Goal: Navigation & Orientation: Find specific page/section

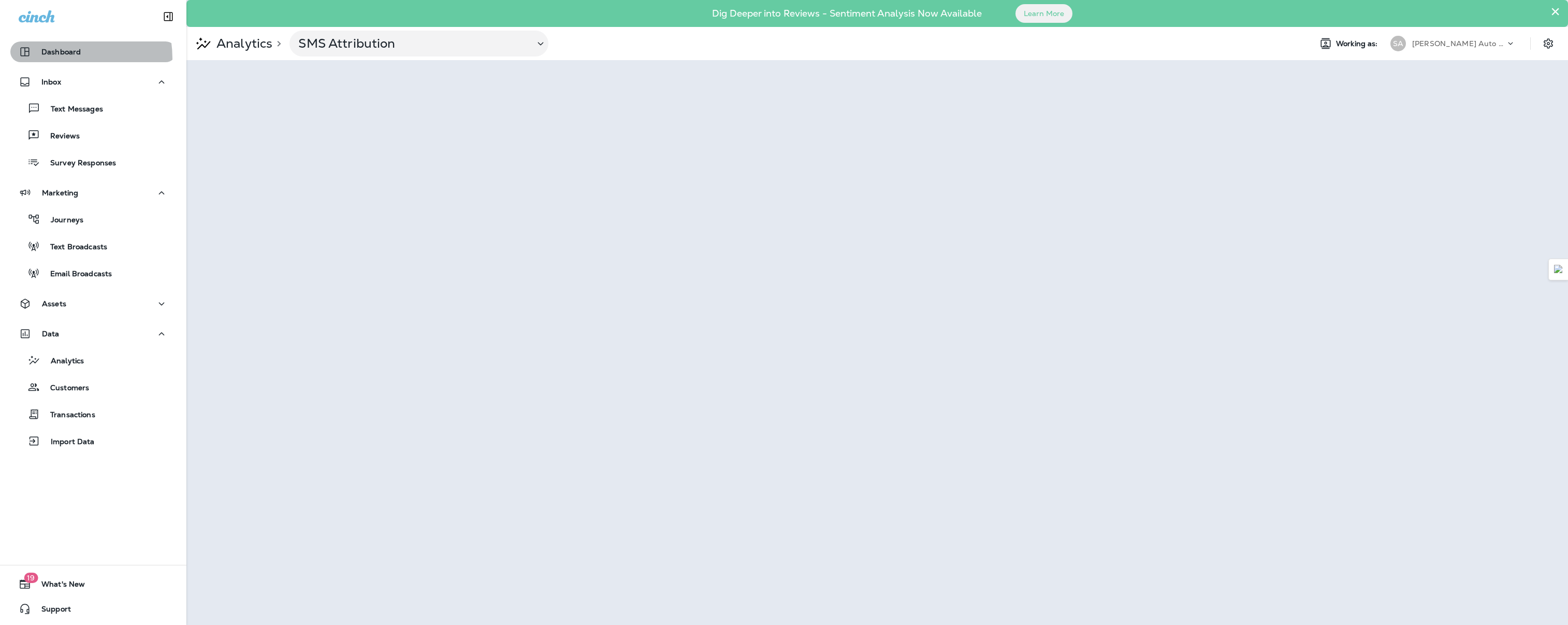
click at [50, 59] on button "Dashboard" at bounding box center [94, 51] width 165 height 21
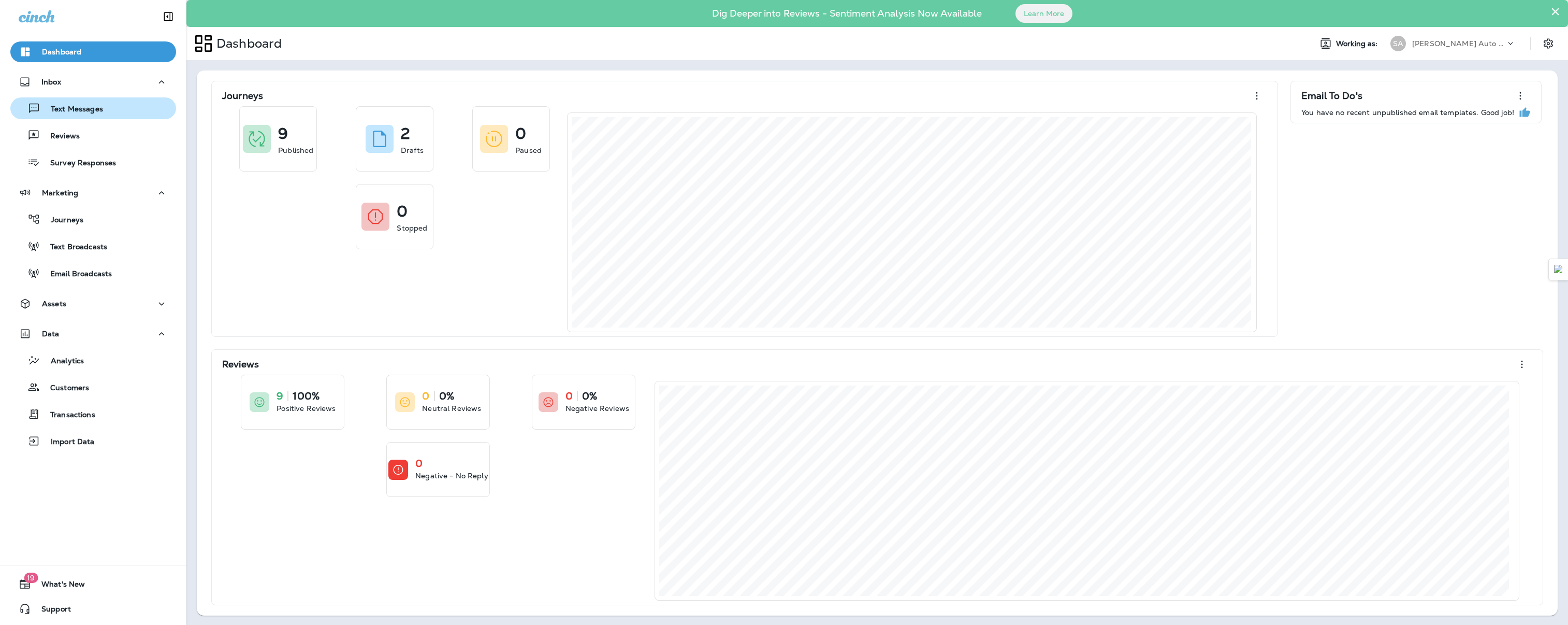
click at [57, 113] on p "Text Messages" at bounding box center [72, 109] width 63 height 10
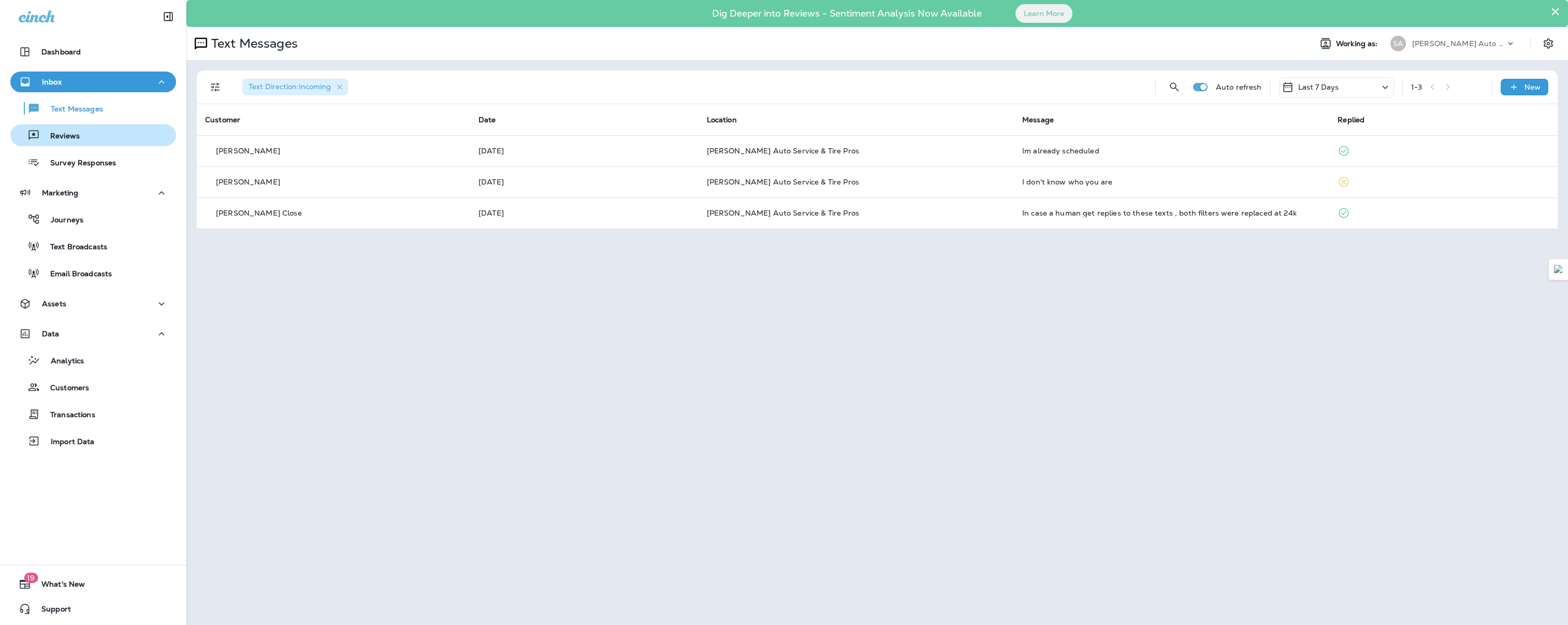
click at [58, 135] on p "Reviews" at bounding box center [60, 137] width 40 height 10
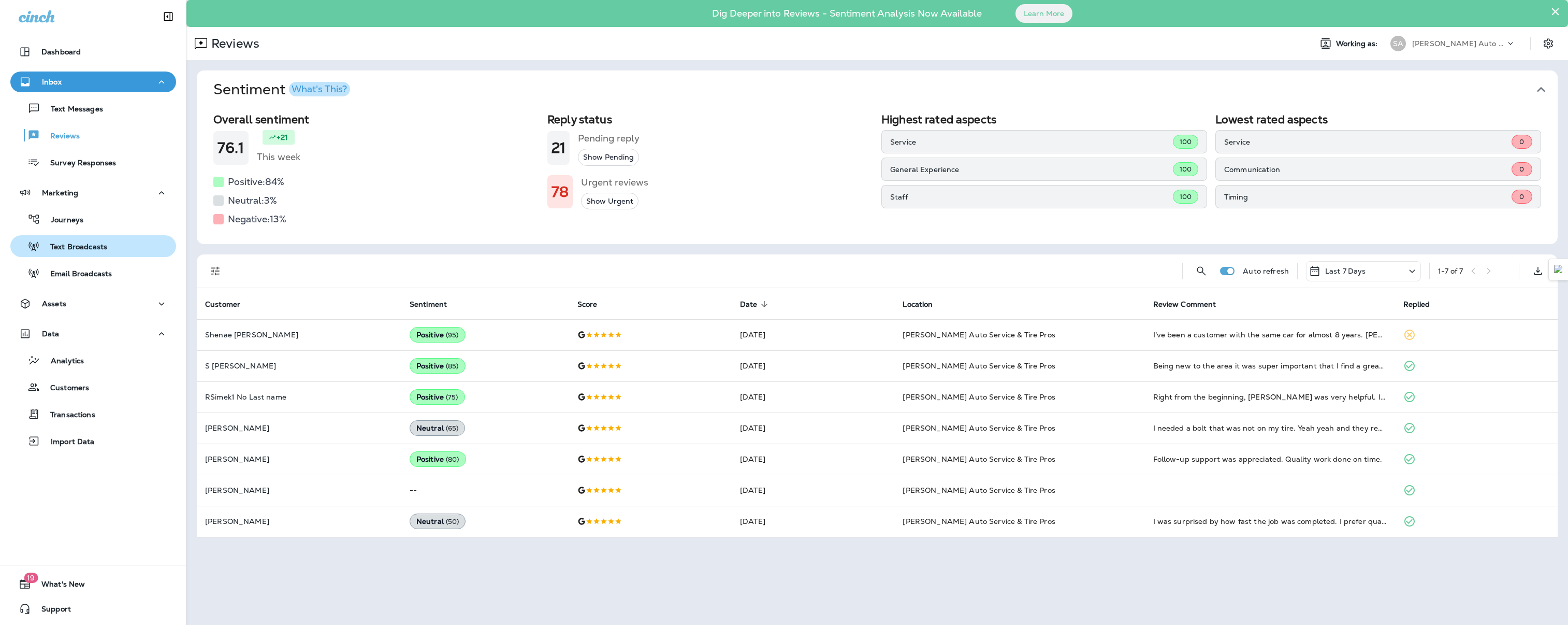
click at [132, 247] on div "Text Broadcasts" at bounding box center [94, 246] width 157 height 16
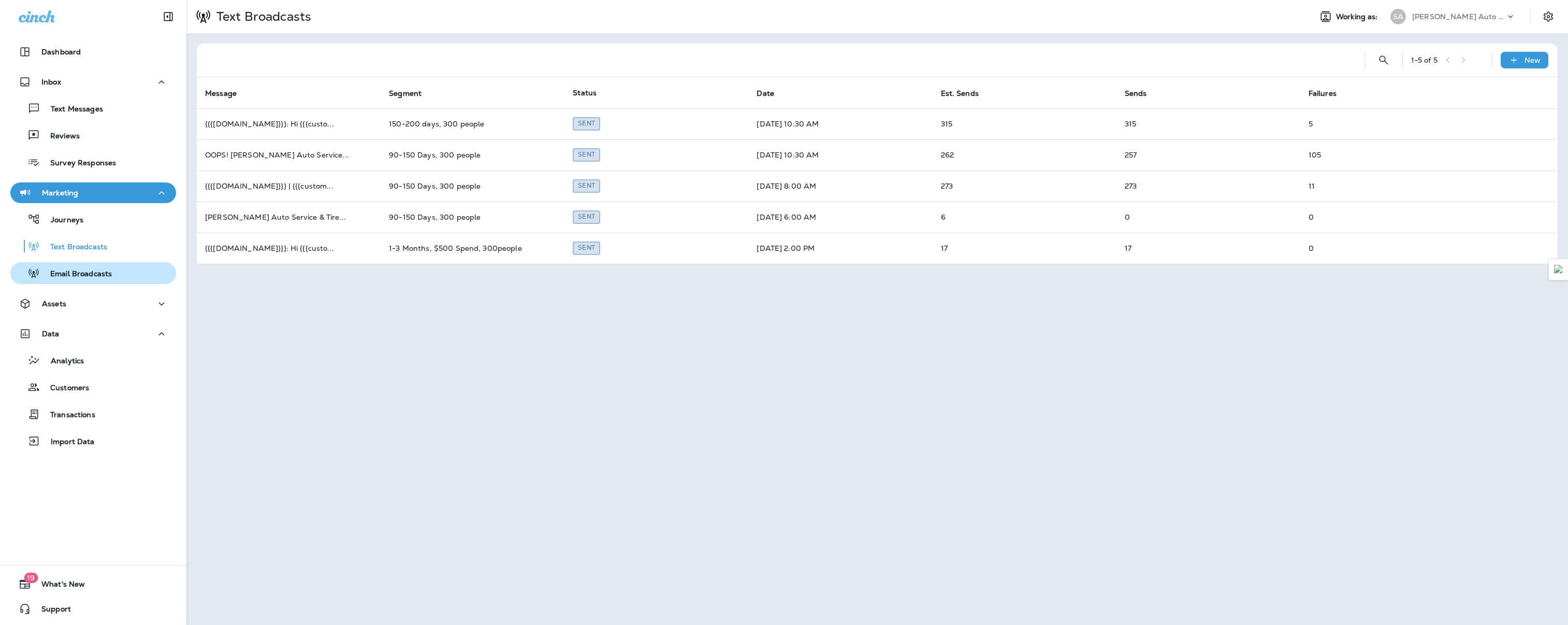
click at [98, 268] on div "Email Broadcasts" at bounding box center [64, 272] width 98 height 16
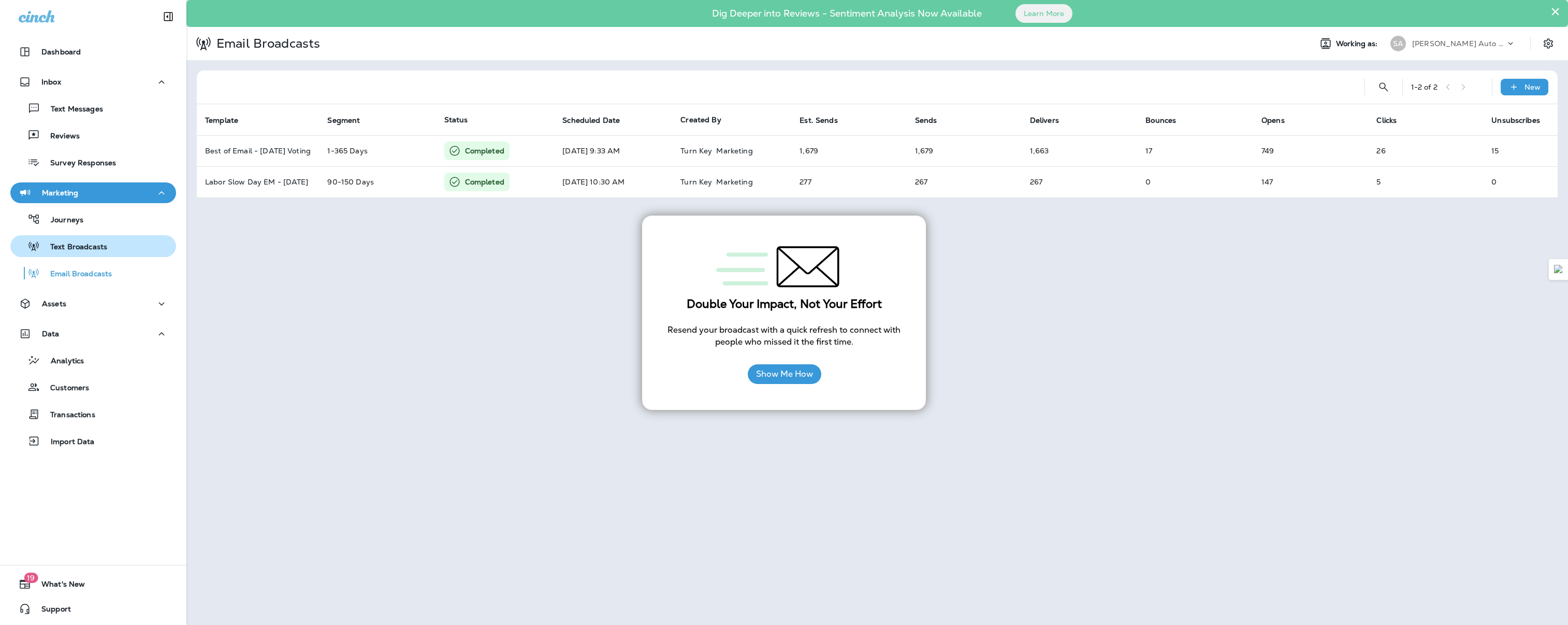
click at [96, 247] on p "Text Broadcasts" at bounding box center [73, 248] width 67 height 10
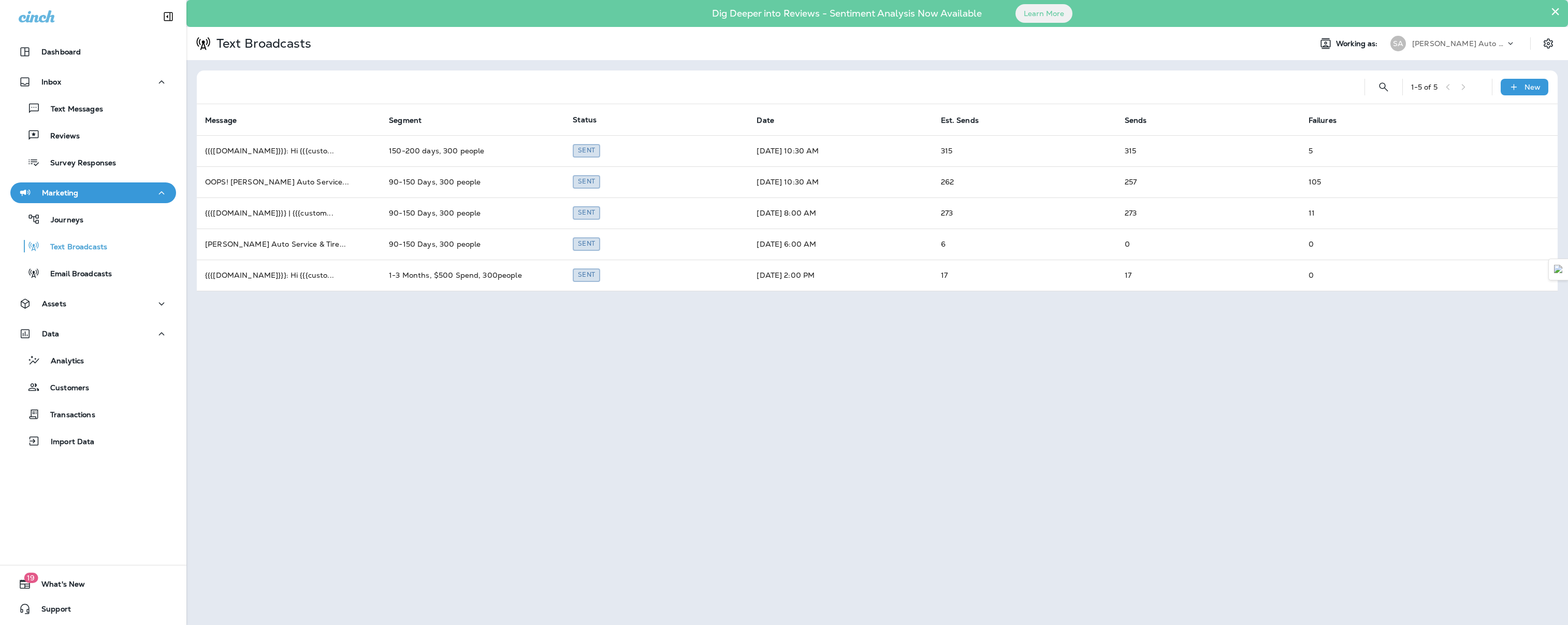
click at [1513, 44] on icon at bounding box center [1510, 43] width 11 height 11
click at [1181, 440] on div "× Dig Deeper into Reviews - Sentiment Analysis Now Available Learn More Text Br…" at bounding box center [876, 312] width 1381 height 625
click at [44, 310] on button "Assets" at bounding box center [94, 303] width 165 height 21
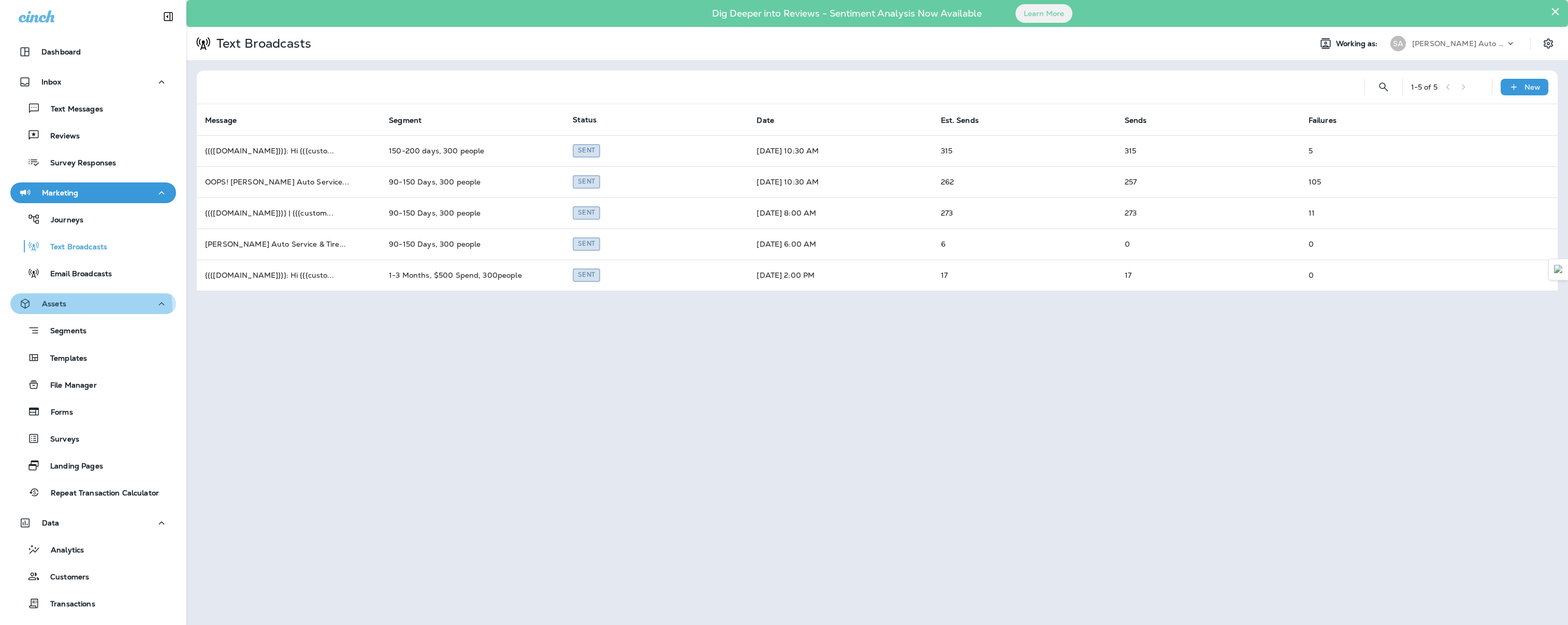
click at [44, 310] on button "Assets" at bounding box center [94, 303] width 165 height 21
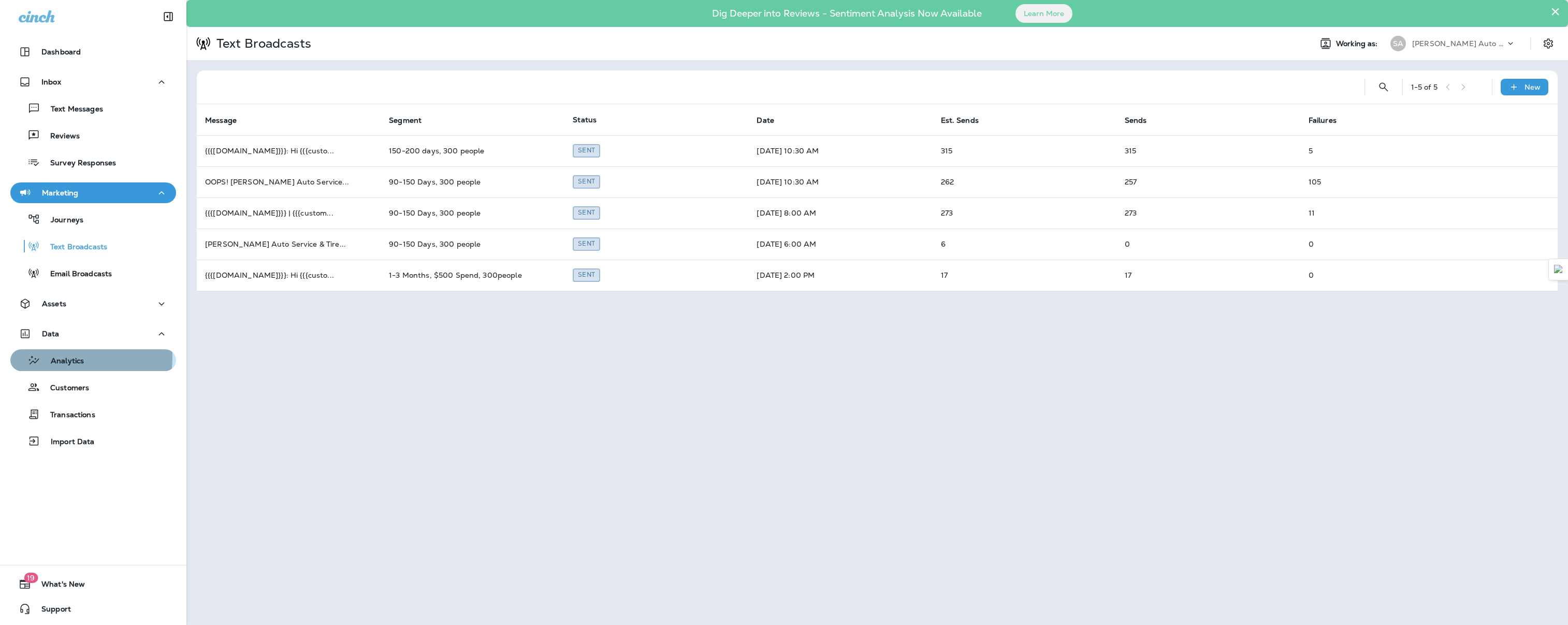
click at [52, 356] on p "Analytics" at bounding box center [62, 361] width 44 height 10
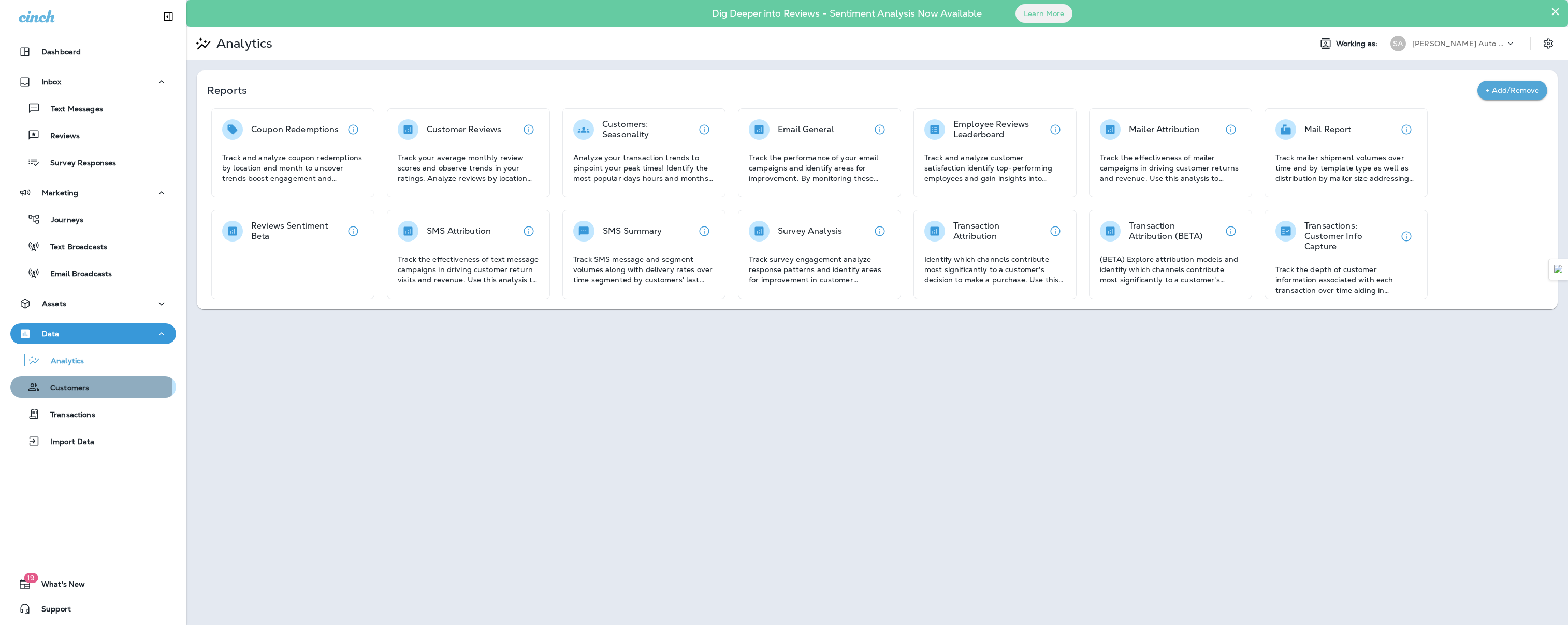
click at [71, 384] on p "Customers" at bounding box center [64, 388] width 49 height 10
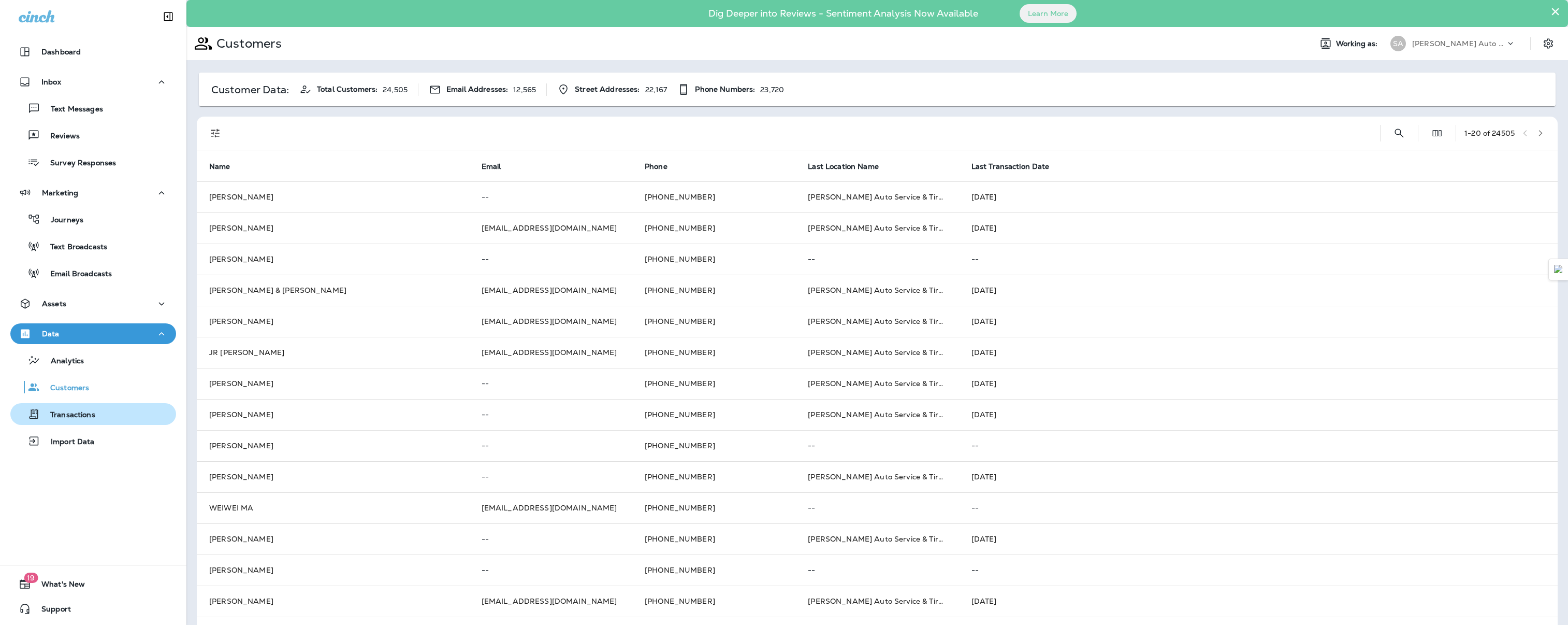
click at [74, 409] on div "Transactions" at bounding box center [55, 414] width 81 height 16
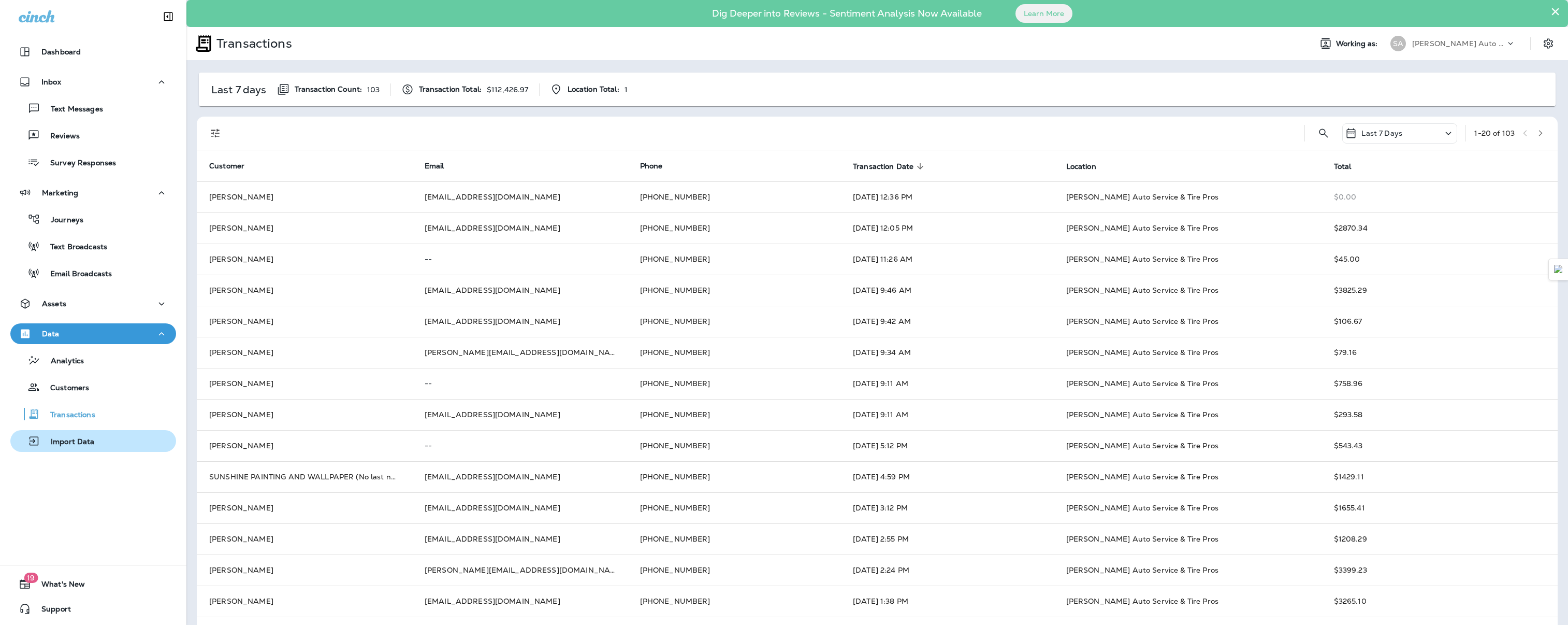
click at [75, 444] on p "Import Data" at bounding box center [68, 442] width 55 height 10
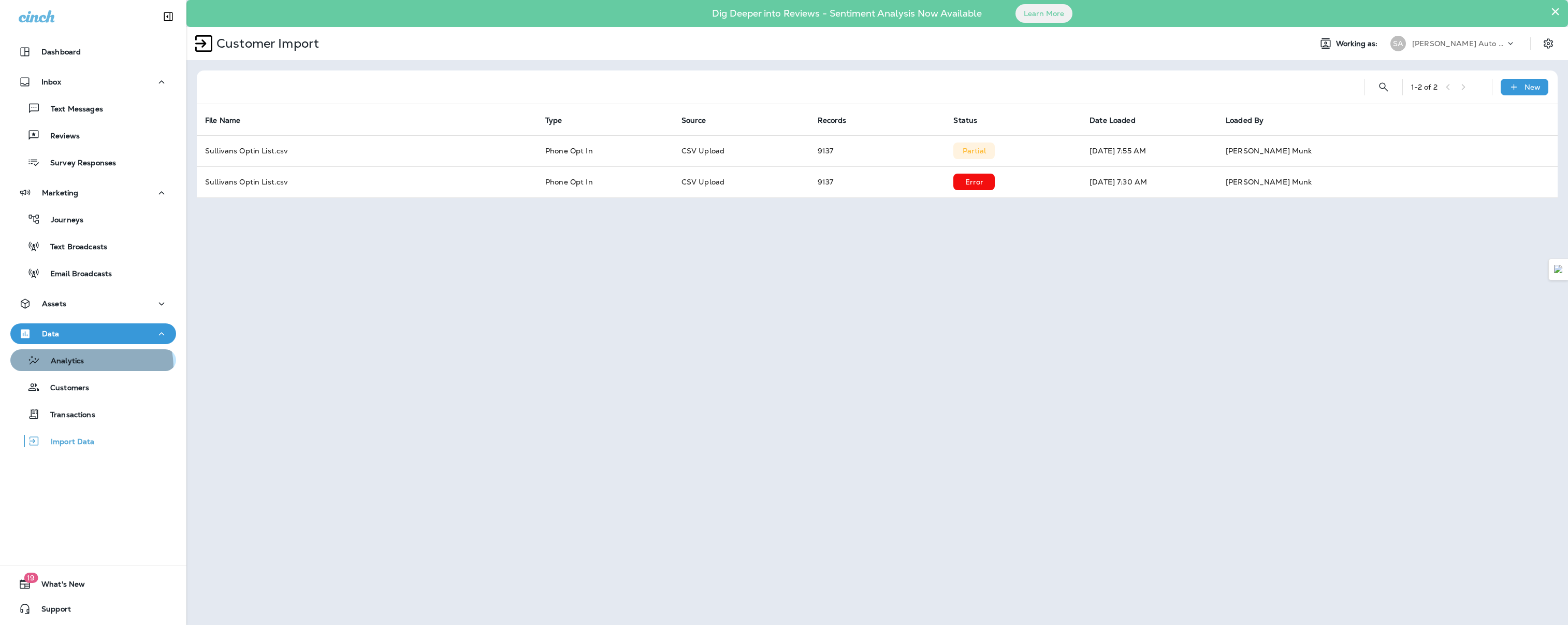
click at [75, 368] on button "Analytics" at bounding box center [94, 360] width 165 height 22
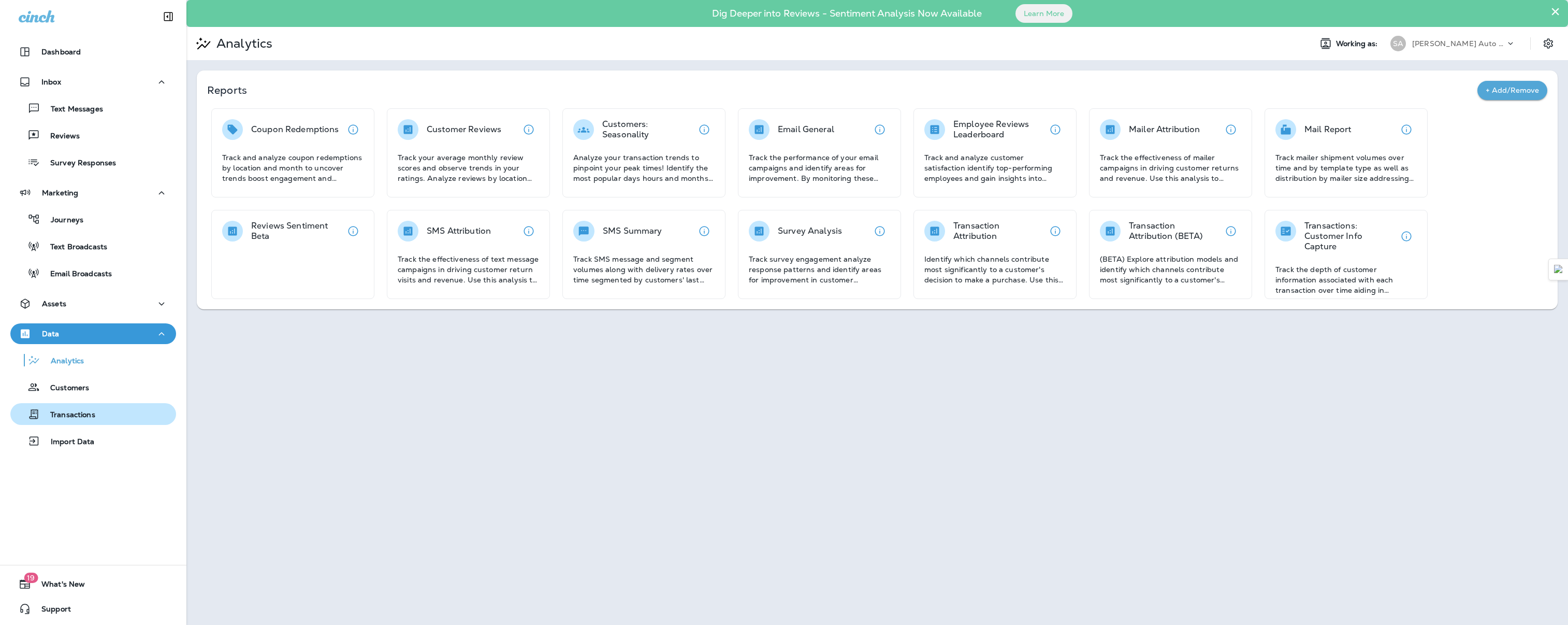
click at [60, 411] on p "Transactions" at bounding box center [67, 416] width 55 height 10
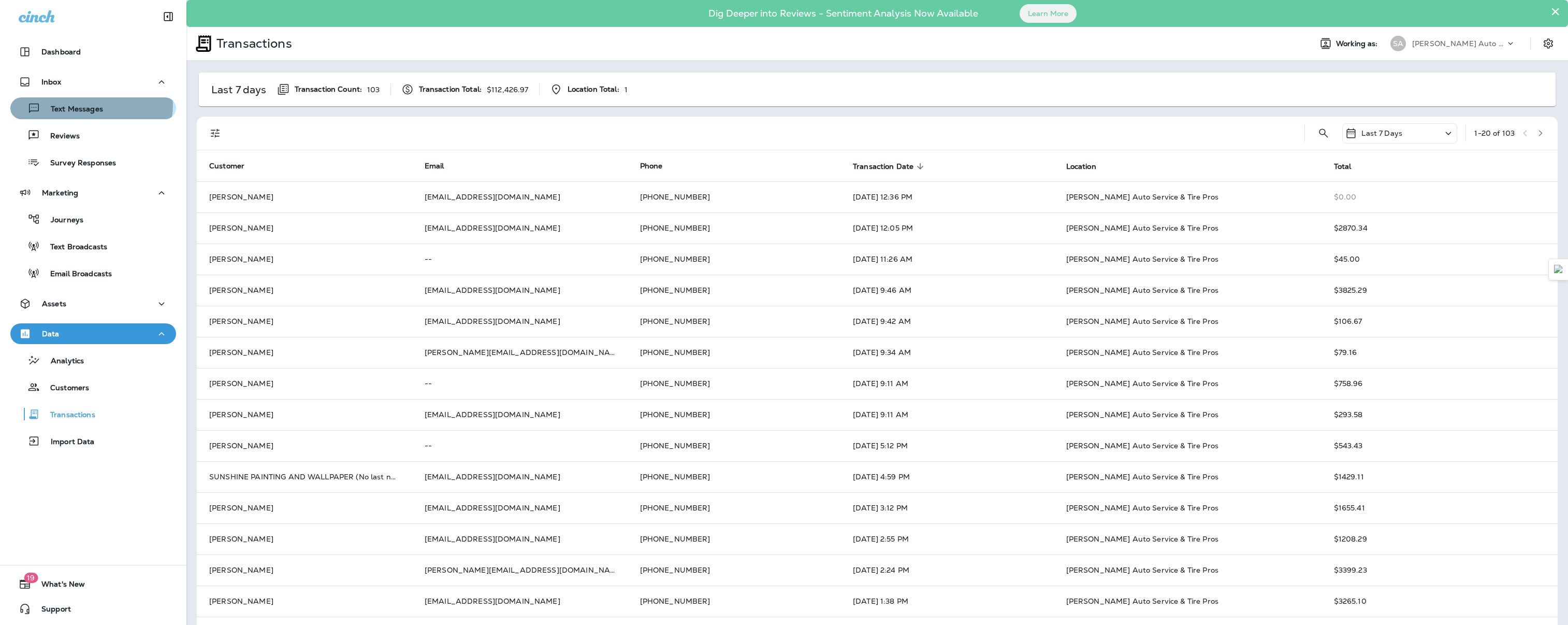
click at [75, 103] on div "Text Messages" at bounding box center [59, 108] width 89 height 16
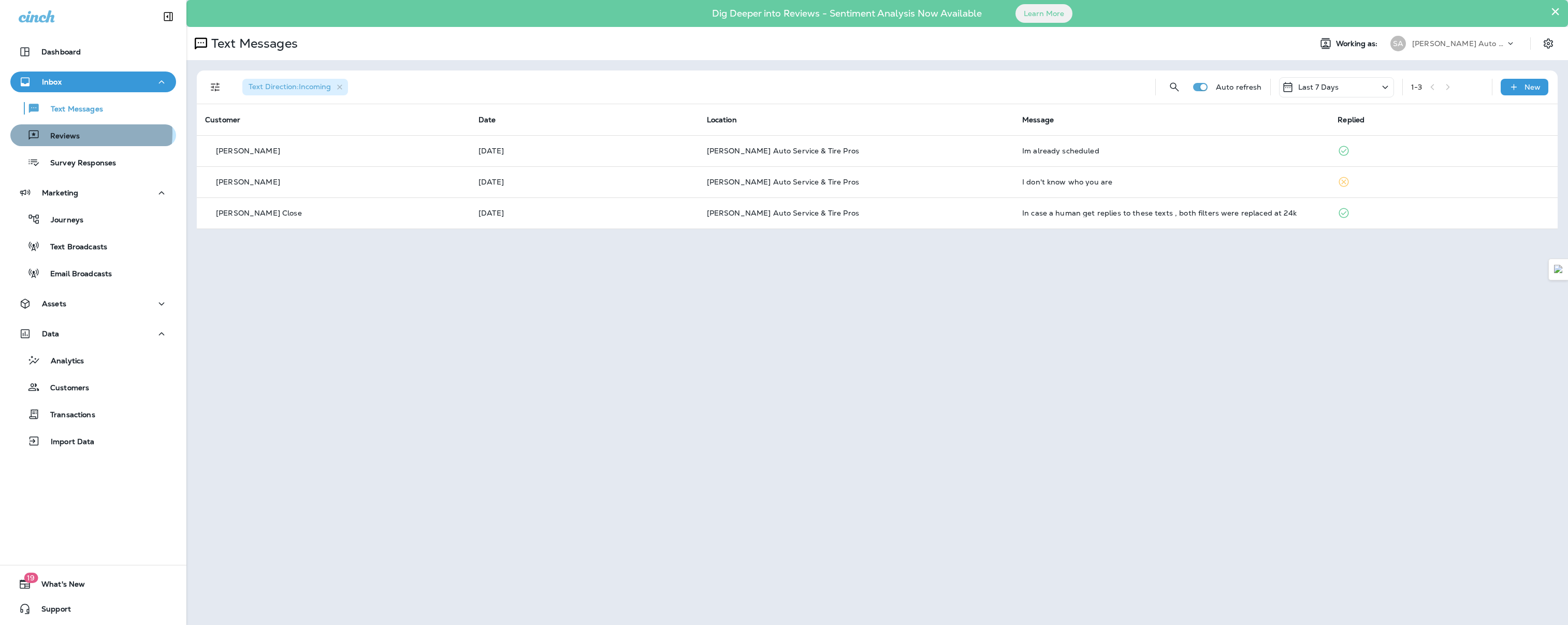
click at [75, 133] on p "Reviews" at bounding box center [60, 137] width 40 height 10
